Goal: Check status: Check status

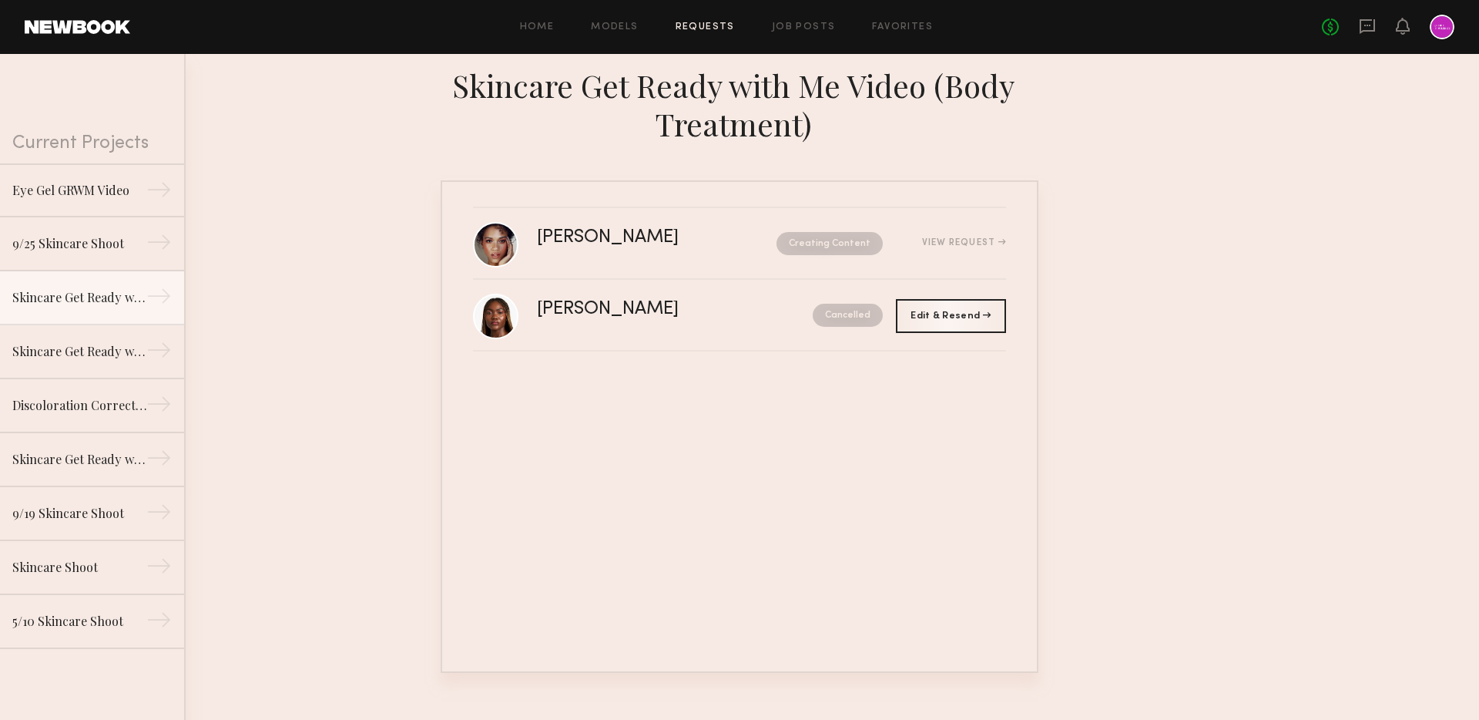
click at [643, 466] on div "[PERSON_NAME] Creating Content View Request [PERSON_NAME] Cancelled Edit & Rese…" at bounding box center [740, 426] width 598 height 492
click at [98, 193] on div "Eye Gel GRWM Video" at bounding box center [79, 189] width 134 height 18
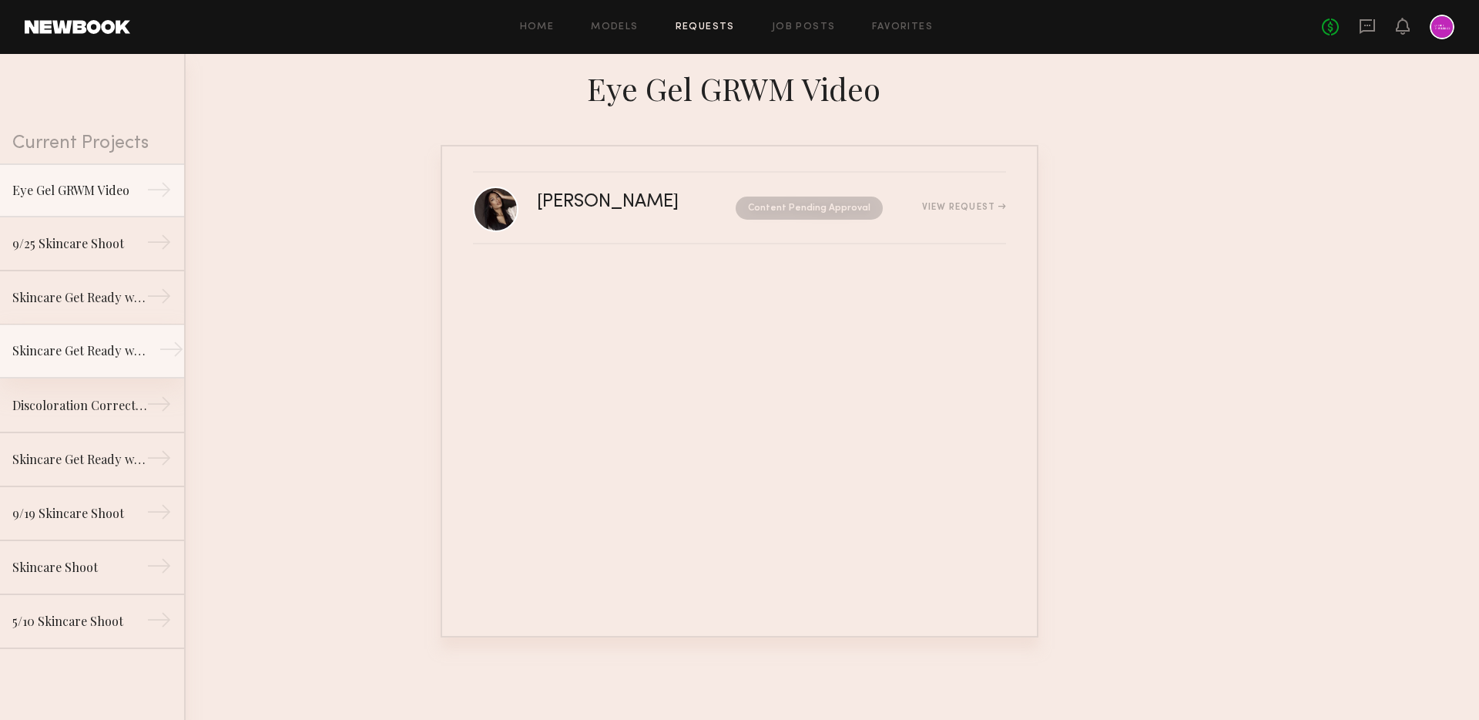
click at [87, 351] on div "Skincare Get Ready with Me Video (Eye Gel)" at bounding box center [79, 350] width 134 height 18
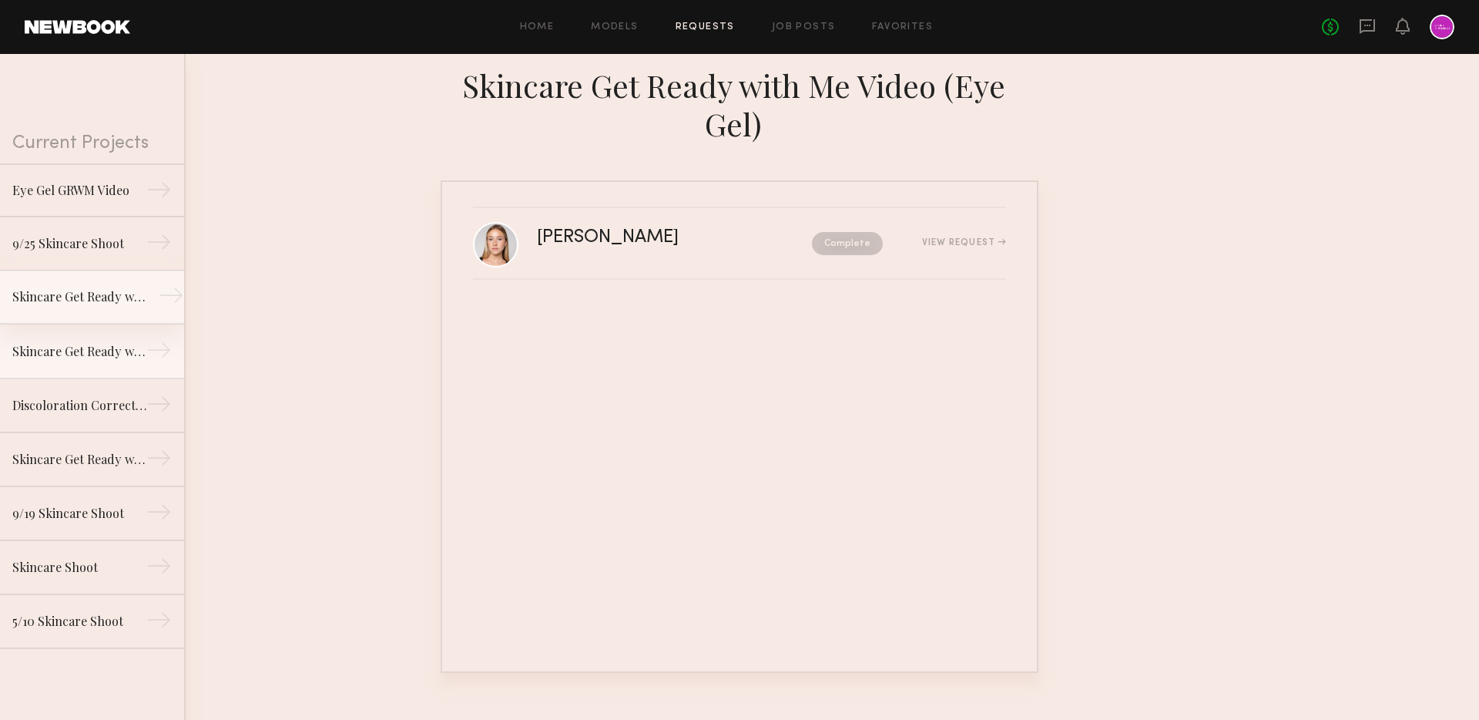
click at [89, 304] on div "Skincare Get Ready with Me Video (Body Treatment)" at bounding box center [79, 296] width 134 height 18
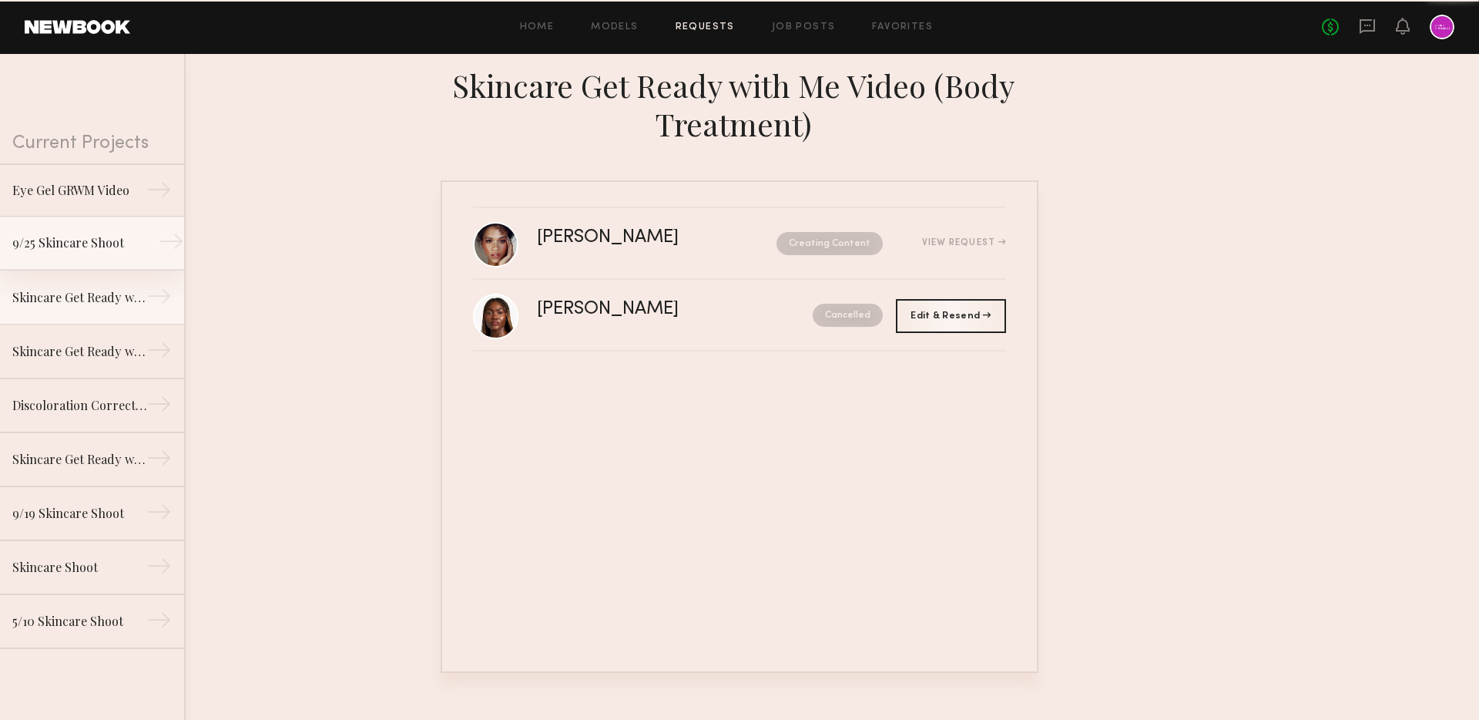
click at [86, 251] on div "9/25 Skincare Shoot" at bounding box center [79, 242] width 134 height 18
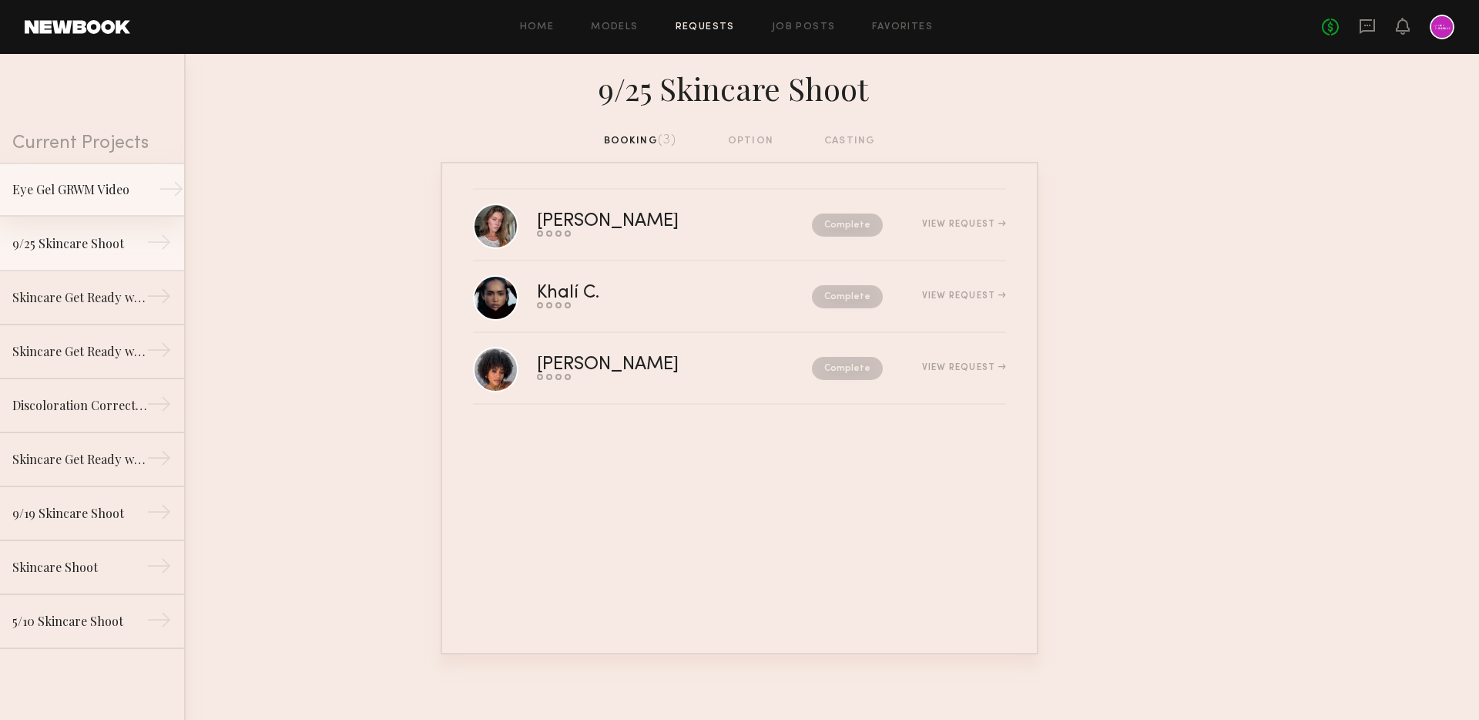
click at [84, 198] on div "Eye Gel GRWM Video" at bounding box center [79, 189] width 134 height 18
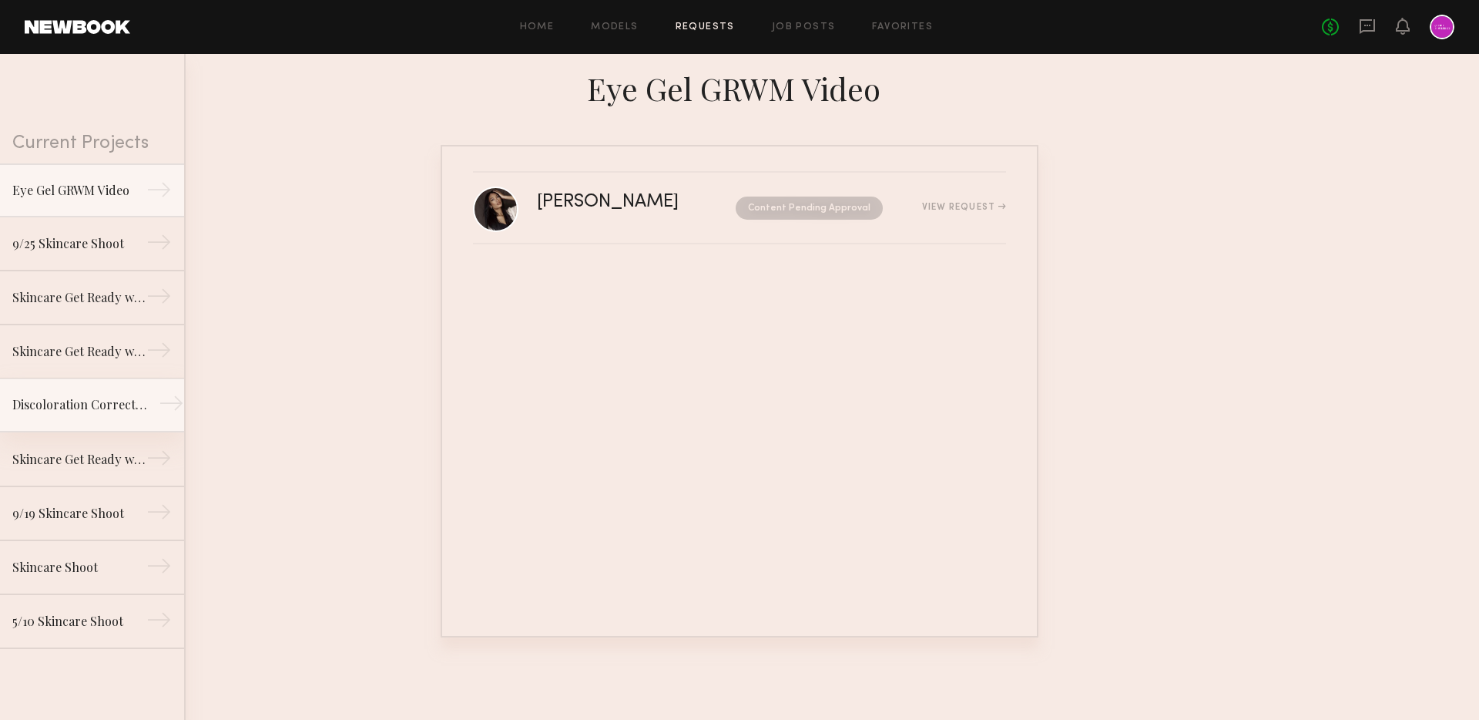
click at [87, 403] on div "Discoloration Correcting Serum GRWM Video" at bounding box center [79, 404] width 134 height 18
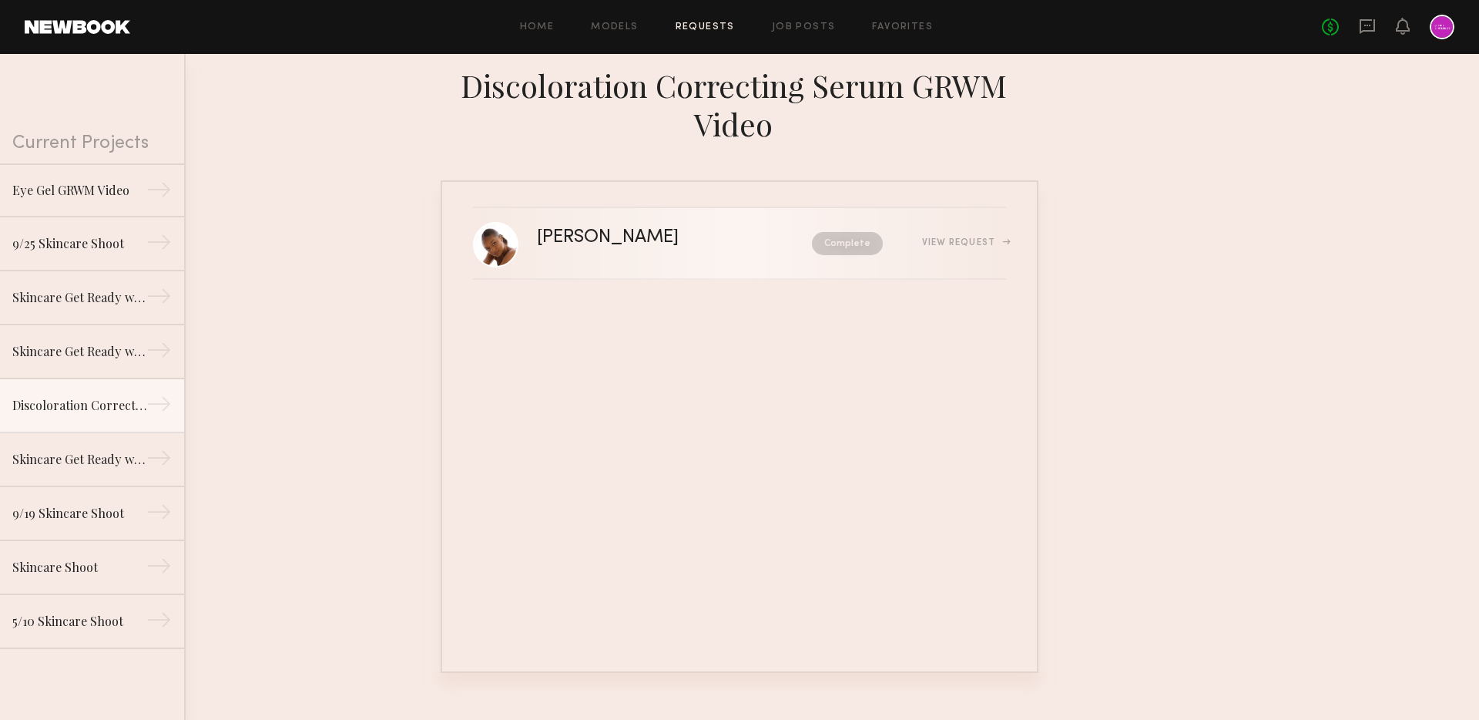
click at [665, 261] on link "[PERSON_NAME] Complete View Request" at bounding box center [739, 244] width 533 height 72
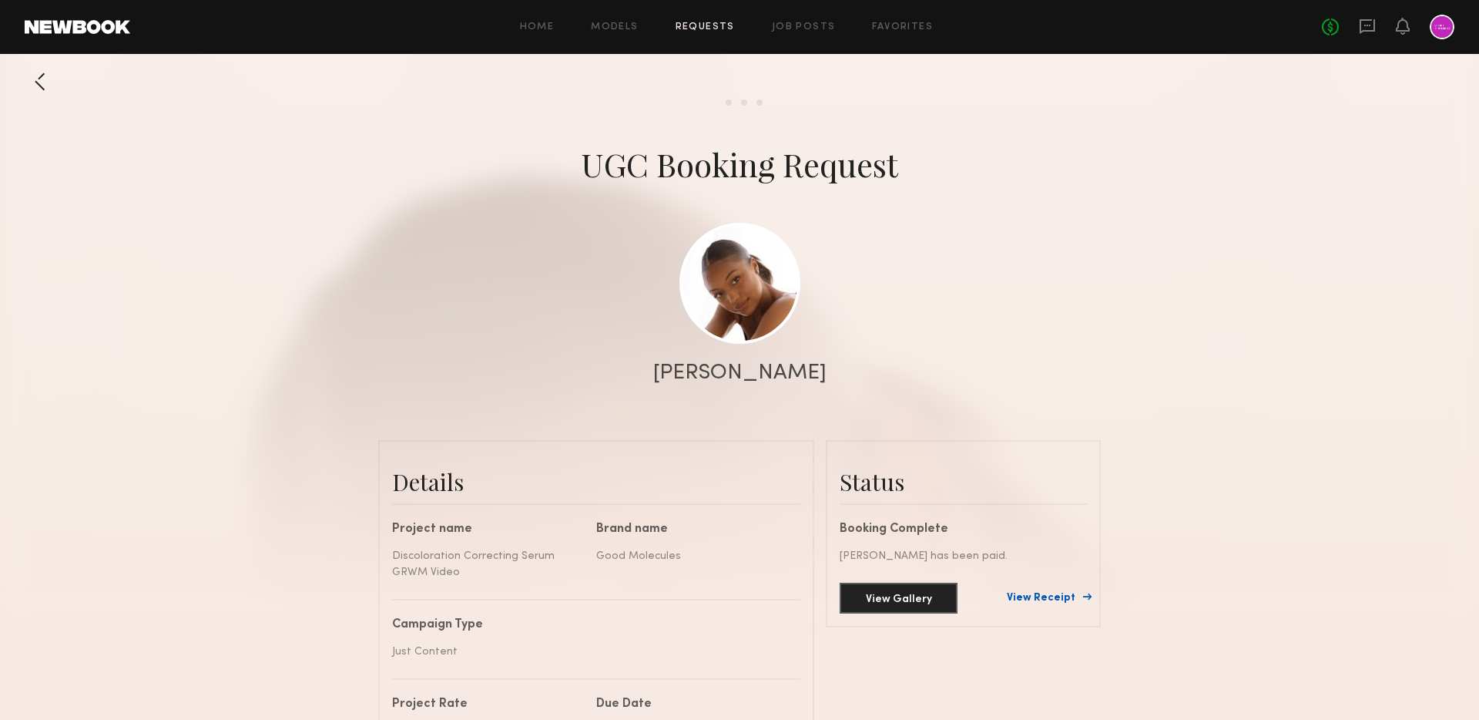
click at [1063, 598] on link "View Receipt" at bounding box center [1047, 598] width 80 height 11
click at [1439, 32] on div at bounding box center [1442, 27] width 25 height 25
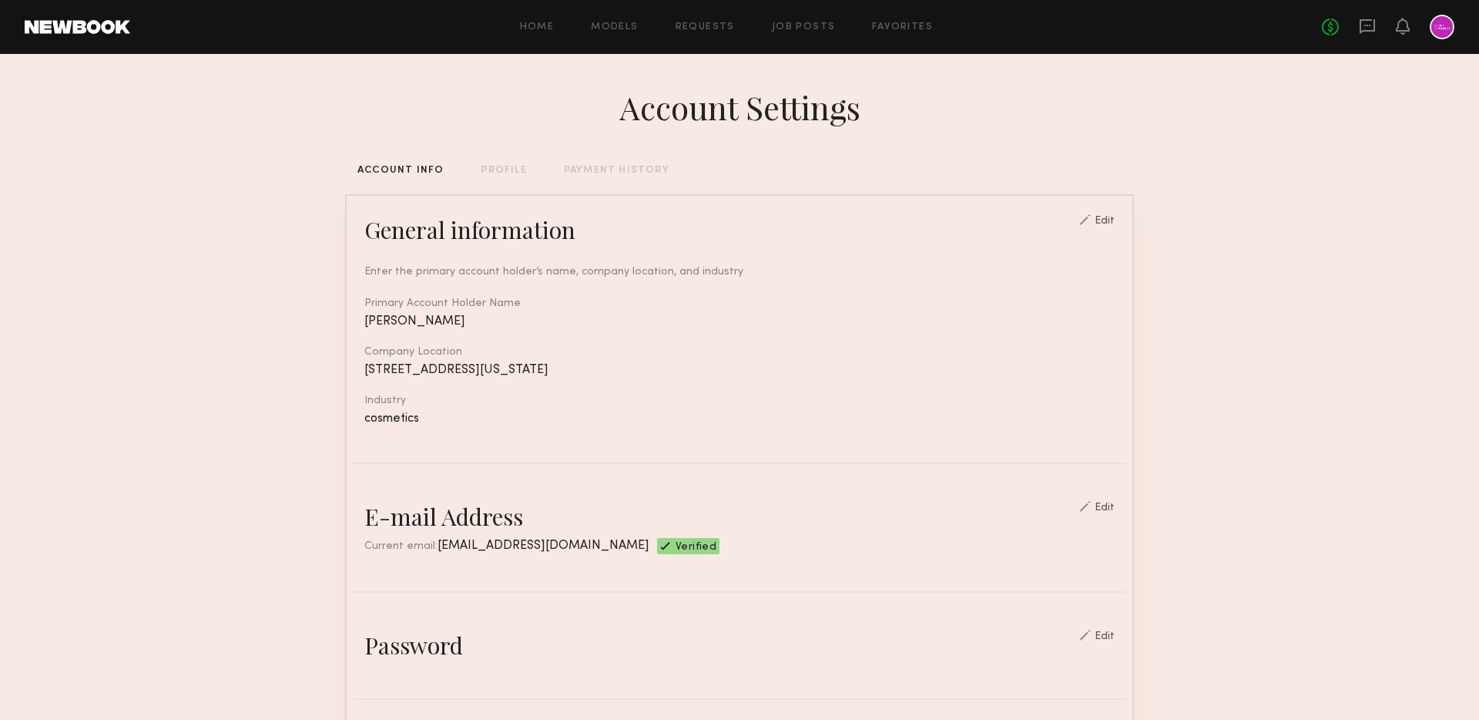
click at [689, 7] on header "Home Models Requests Job Posts Favorites Sign Out No fees up to $5,000" at bounding box center [739, 27] width 1479 height 54
click at [689, 18] on div "Home Models Requests Job Posts Favorites Sign Out No fees up to $5,000" at bounding box center [792, 27] width 1325 height 25
click at [696, 26] on link "Requests" at bounding box center [705, 27] width 59 height 10
